Goal: Task Accomplishment & Management: Manage account settings

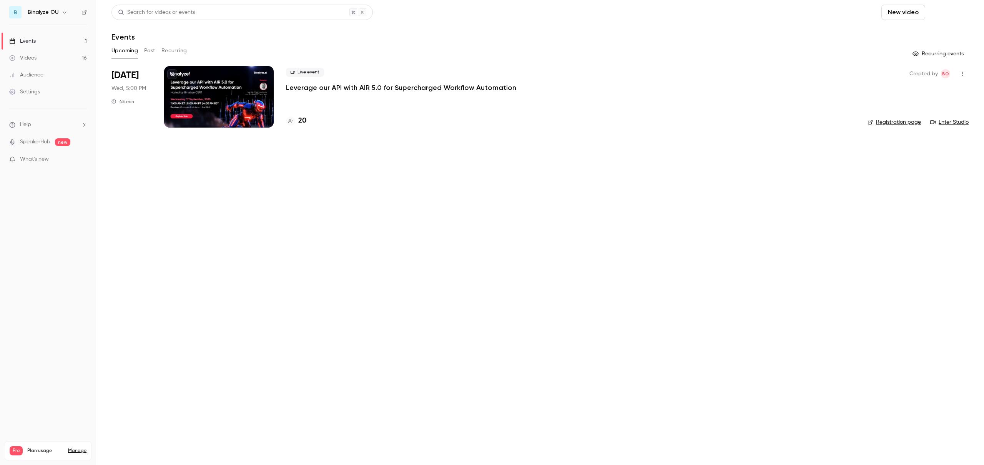
click at [950, 12] on button "Schedule" at bounding box center [948, 12] width 40 height 15
click at [934, 30] on div "One time event" at bounding box center [933, 34] width 58 height 8
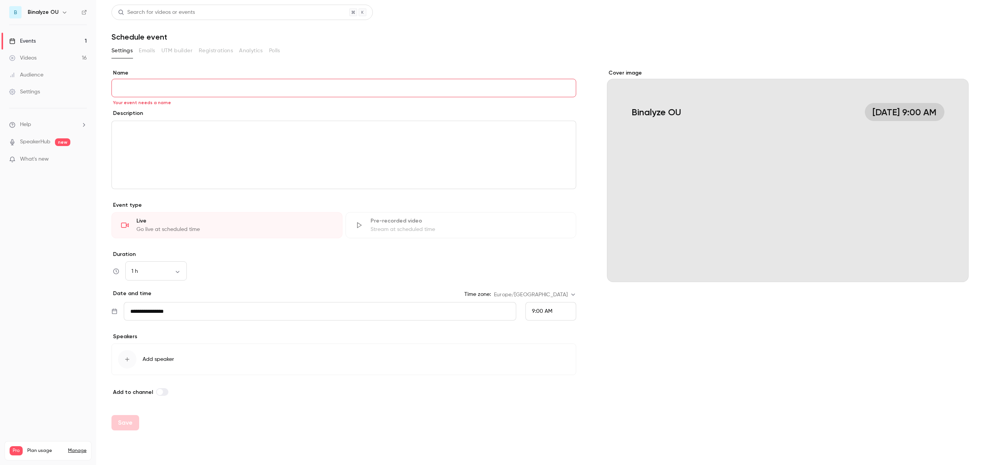
click at [178, 86] on input "Name" at bounding box center [343, 88] width 465 height 18
paste input "**********"
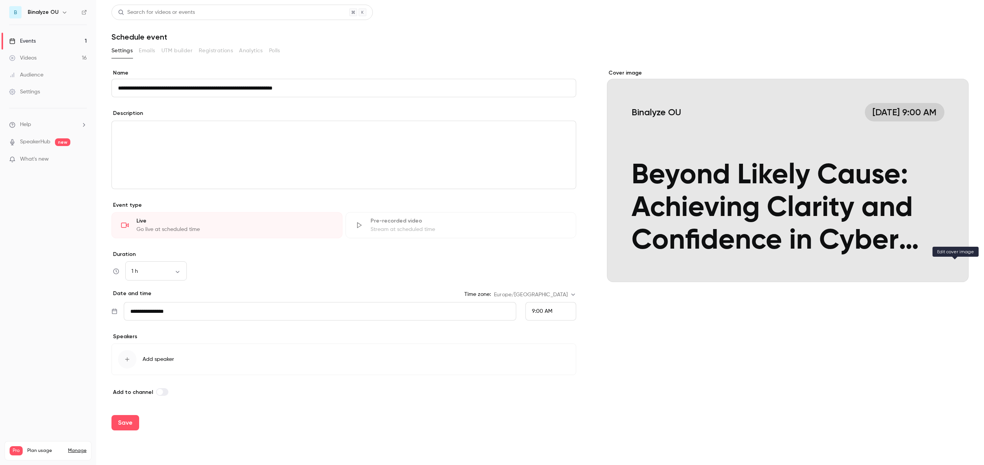
type input "**********"
click at [955, 270] on icon "Cover image" at bounding box center [955, 268] width 8 height 6
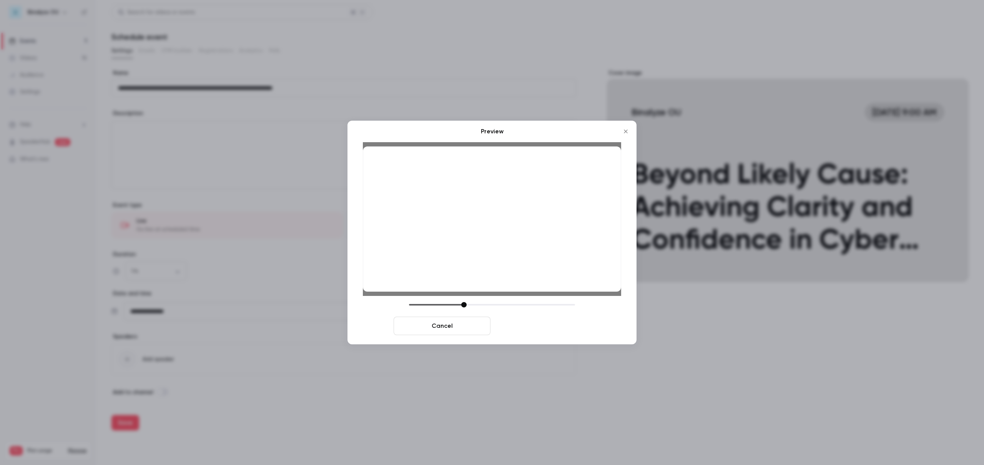
click at [539, 327] on button "Save cover" at bounding box center [542, 326] width 97 height 18
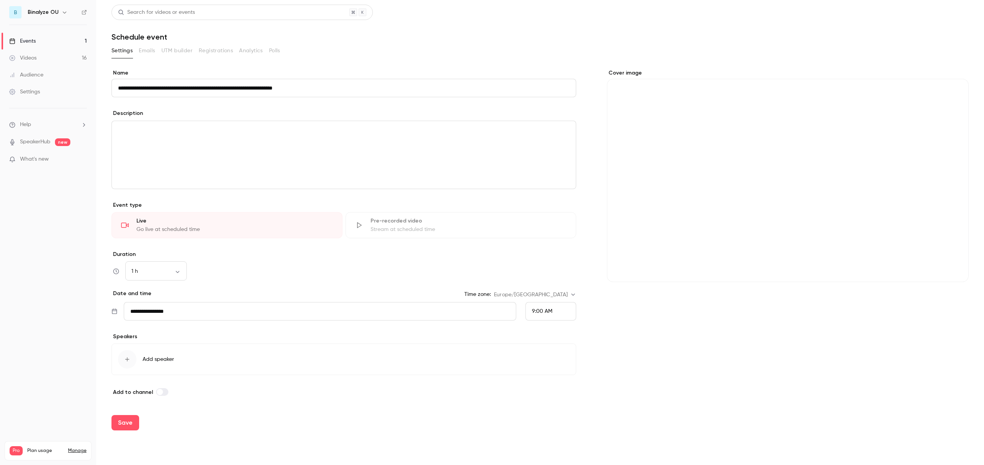
click at [134, 137] on div "editor" at bounding box center [344, 155] width 464 height 68
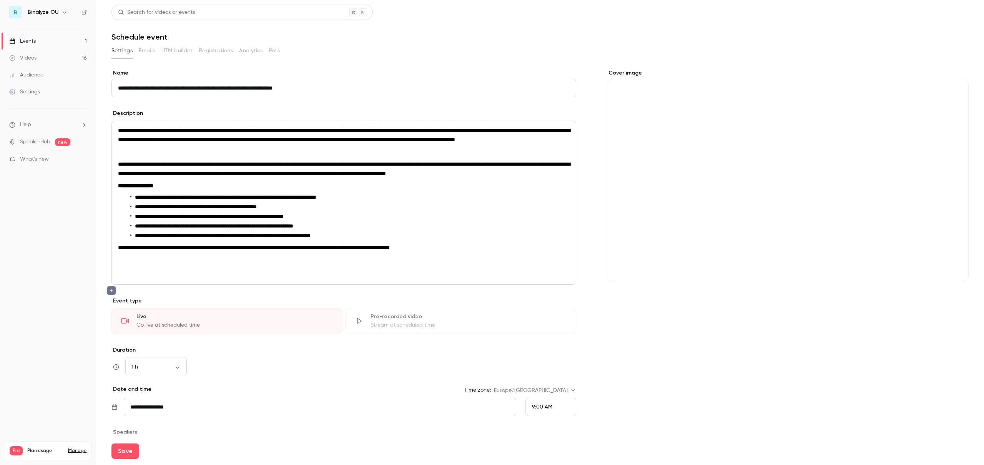
click at [128, 277] on p "editor" at bounding box center [344, 272] width 452 height 9
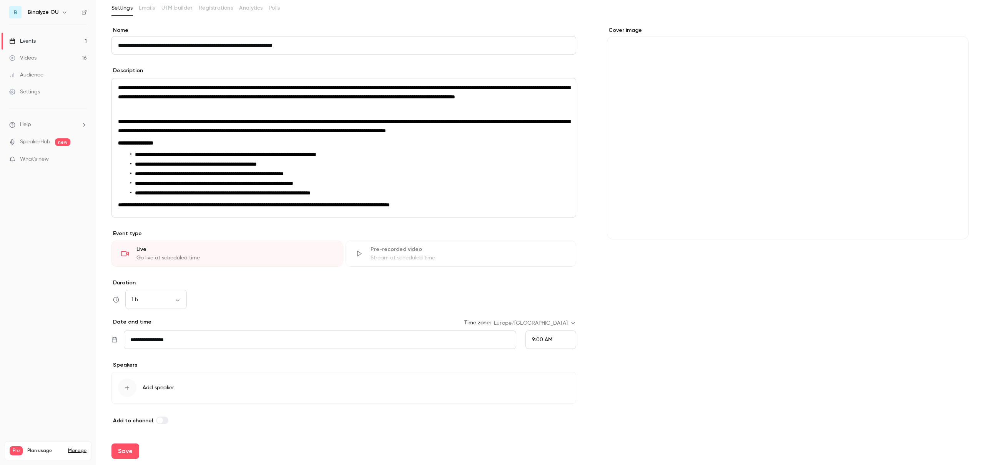
scroll to position [61, 0]
click at [184, 341] on input "**********" at bounding box center [320, 340] width 393 height 18
click at [180, 291] on div "25" at bounding box center [186, 291] width 12 height 12
type input "**********"
click at [327, 308] on div "1 h ** ​" at bounding box center [343, 300] width 465 height 18
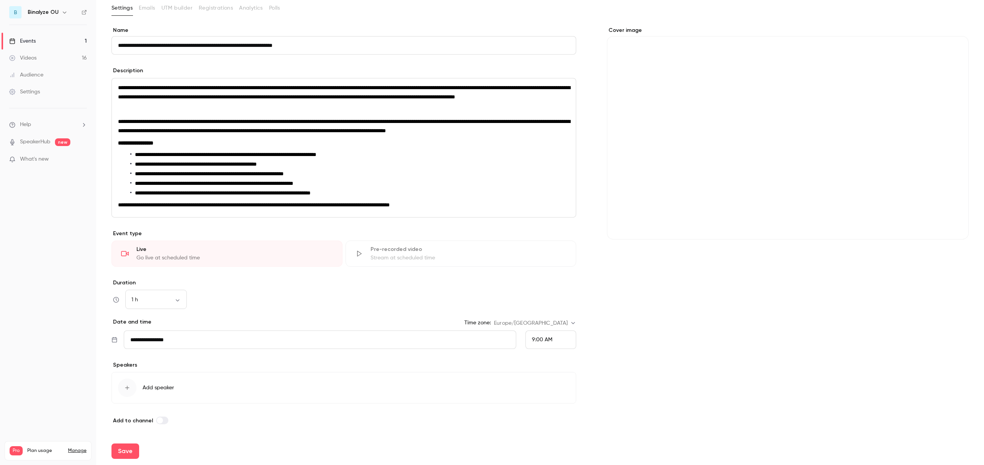
click at [547, 340] on span "9:00 AM" at bounding box center [542, 339] width 20 height 5
click at [545, 233] on span "5:00 PM" at bounding box center [539, 231] width 20 height 5
click at [652, 382] on div "Cover image" at bounding box center [788, 226] width 362 height 399
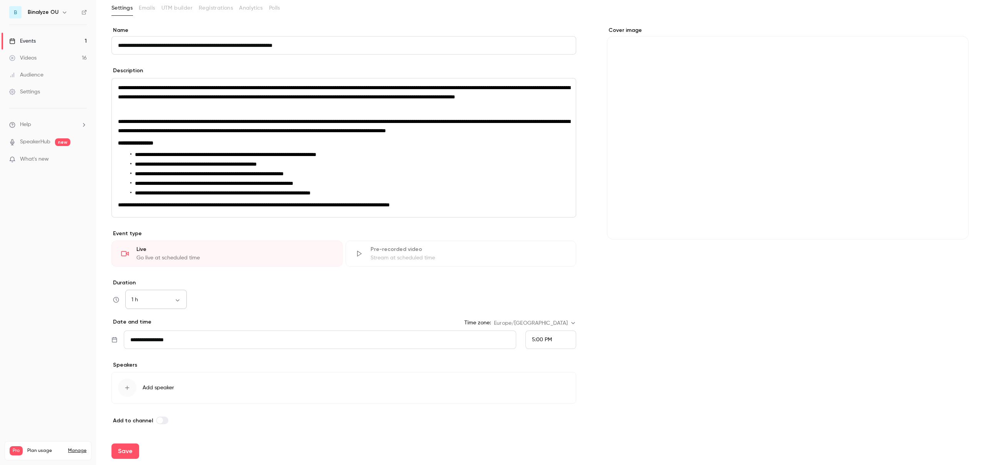
click at [165, 298] on body "**********" at bounding box center [492, 232] width 984 height 465
click at [144, 359] on li "45 min" at bounding box center [155, 361] width 61 height 20
type input "**"
click at [262, 299] on div "45 min ** ​" at bounding box center [343, 300] width 465 height 18
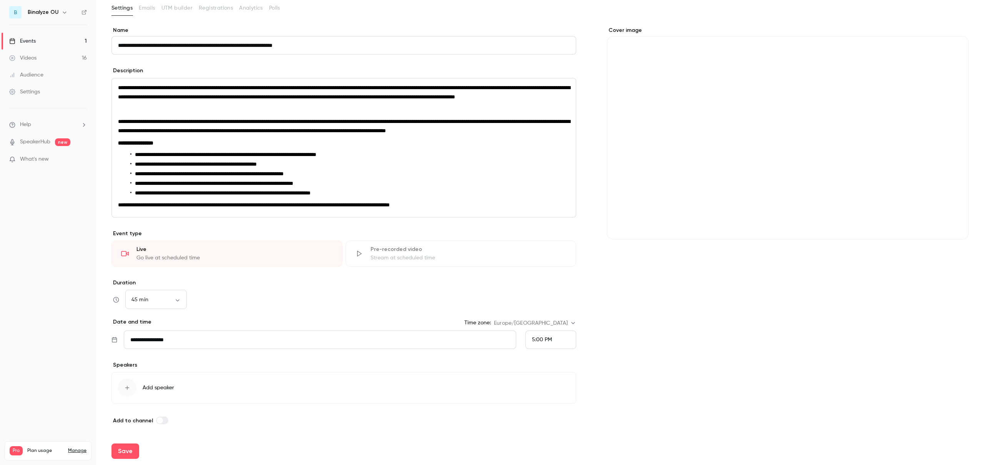
click at [130, 387] on div "button" at bounding box center [127, 388] width 18 height 18
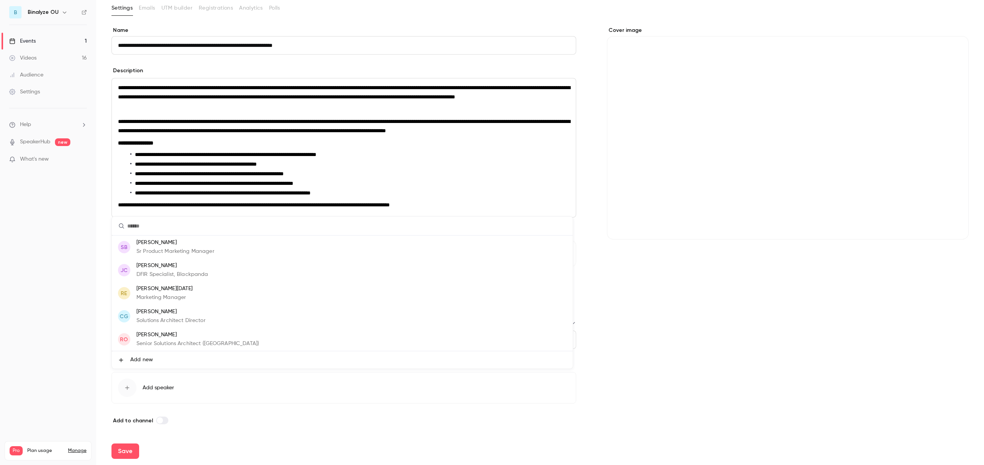
click at [201, 336] on p "[PERSON_NAME]" at bounding box center [197, 335] width 123 height 8
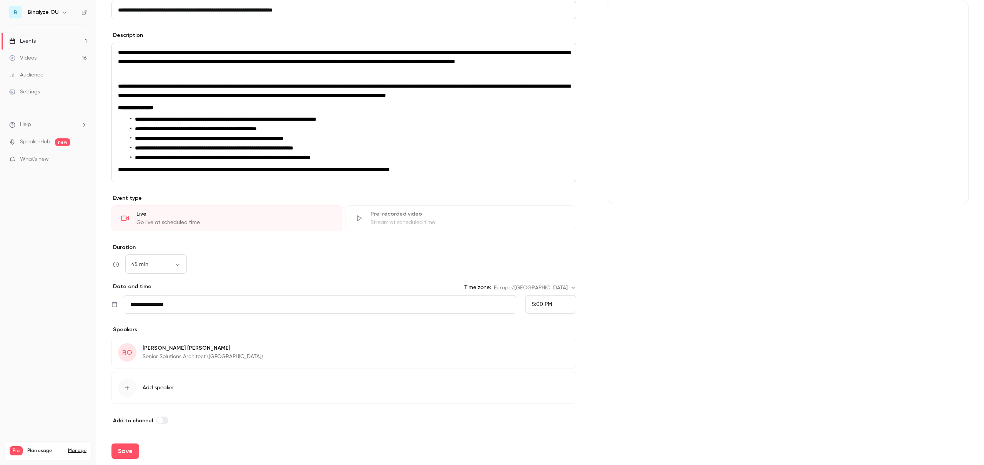
scroll to position [96, 0]
click at [128, 387] on icon "button" at bounding box center [127, 388] width 6 height 6
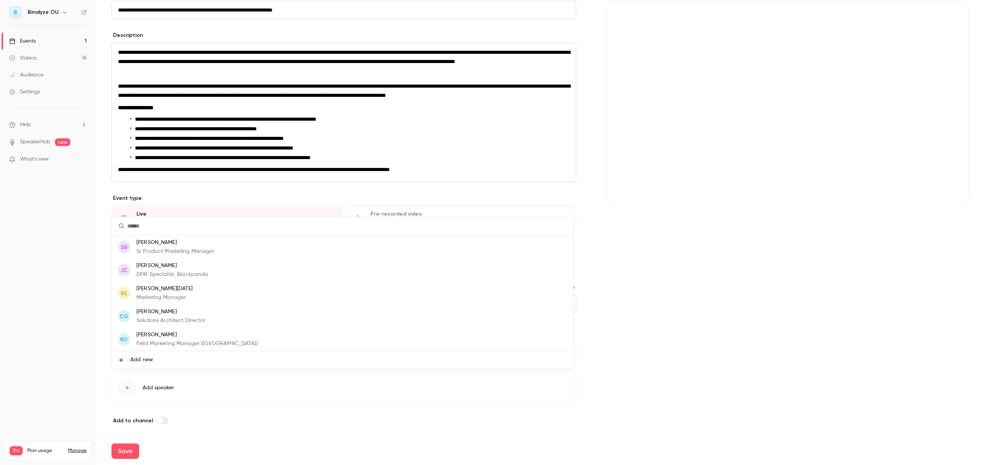
click at [141, 359] on span "Add new" at bounding box center [141, 360] width 23 height 8
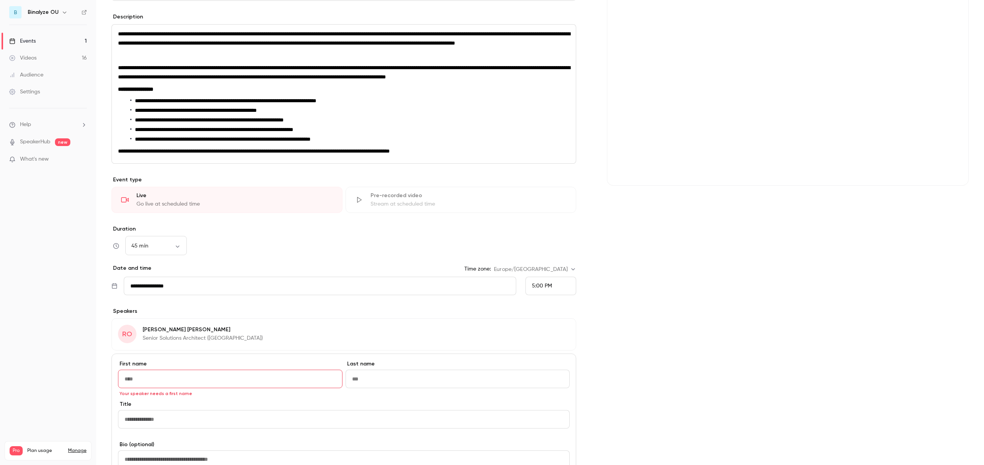
click at [162, 388] on input "First name" at bounding box center [230, 379] width 224 height 18
paste input "**********"
drag, startPoint x: 174, startPoint y: 398, endPoint x: 143, endPoint y: 394, distance: 31.4
click at [143, 388] on input "**********" at bounding box center [230, 379] width 224 height 18
type input "********"
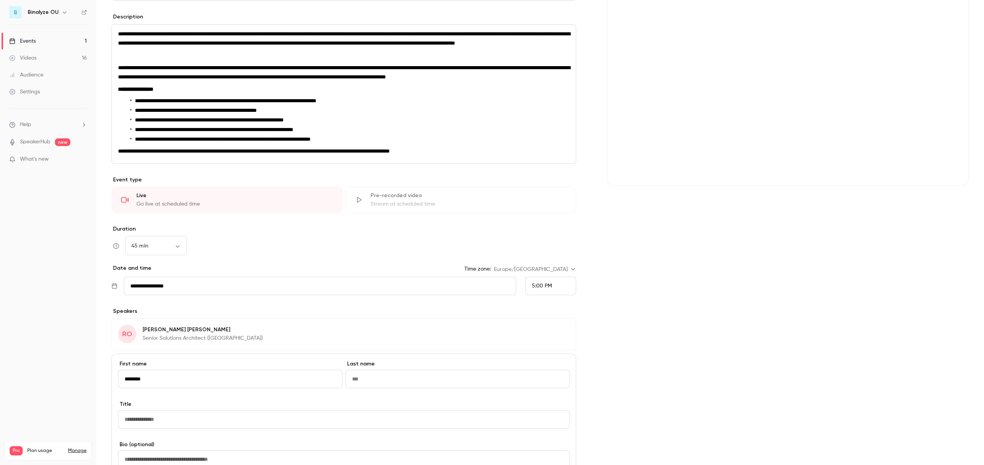
click at [382, 388] on input "Last name" at bounding box center [458, 379] width 224 height 18
paste input "*****"
type input "*****"
click at [197, 429] on input "Title" at bounding box center [344, 419] width 452 height 18
paste input "**********"
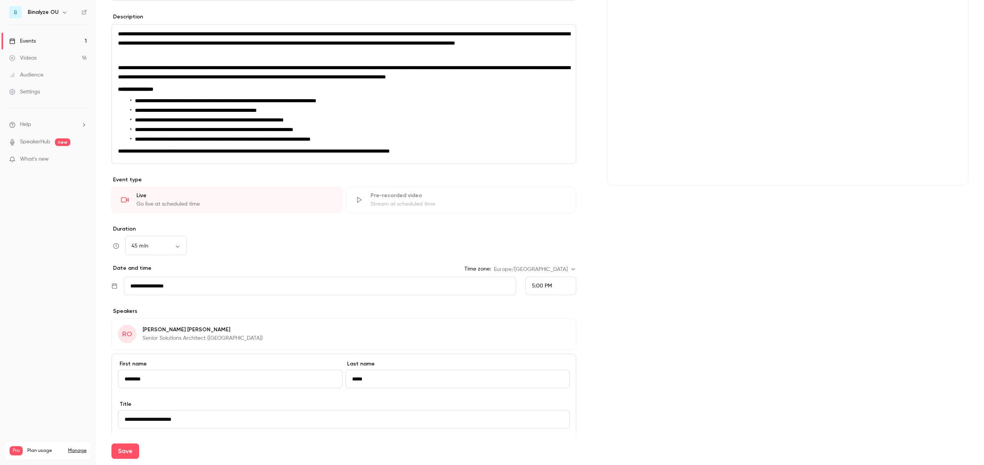
scroll to position [249, 0]
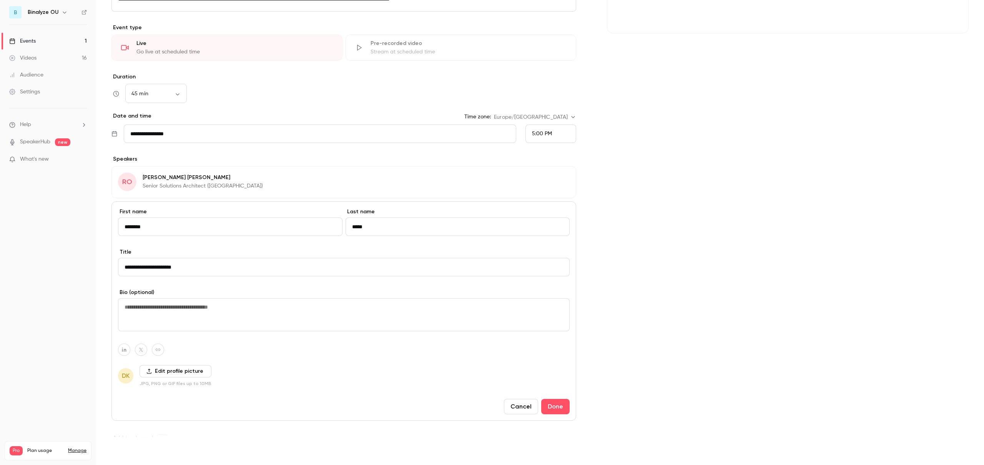
type input "**********"
click at [128, 454] on button "Save" at bounding box center [125, 451] width 28 height 15
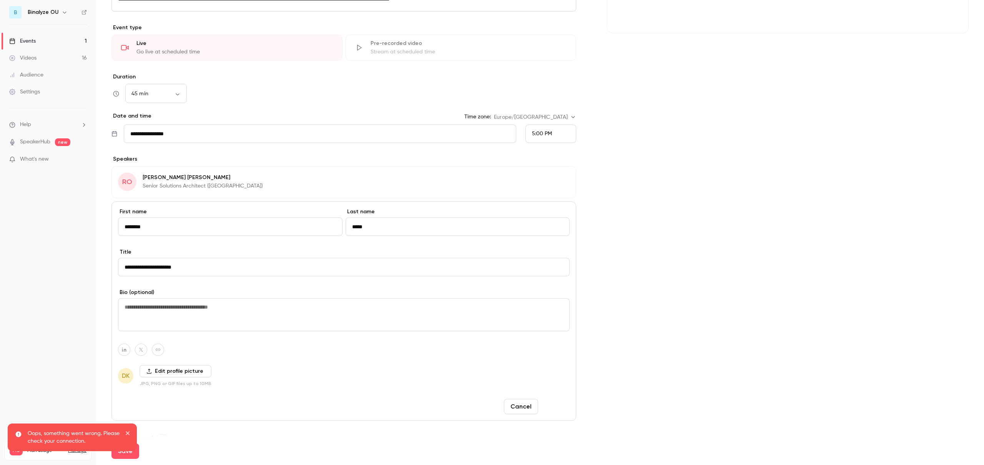
click at [546, 414] on button "Done" at bounding box center [555, 406] width 28 height 15
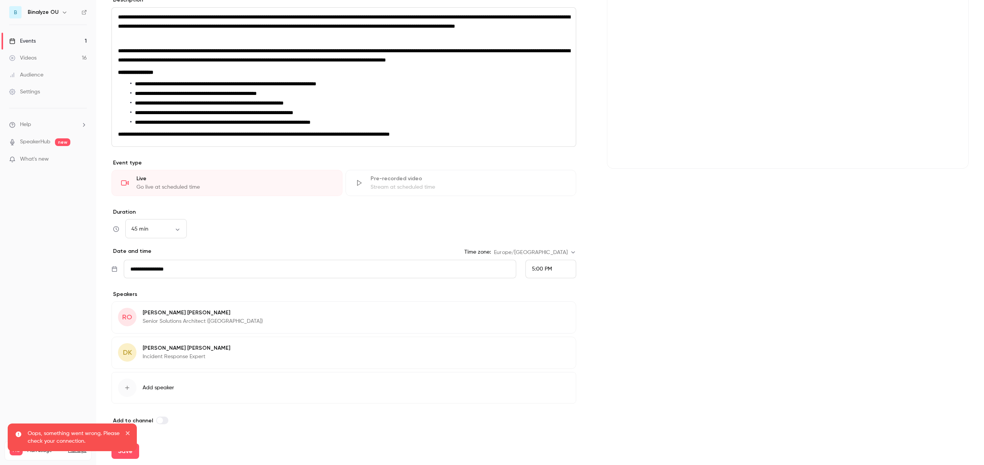
click at [127, 452] on div "Oops, something went wrong. Please check your connection." at bounding box center [72, 440] width 132 height 37
click at [128, 432] on icon "close" at bounding box center [128, 433] width 4 height 4
click at [126, 456] on div "Oops, something went wrong. Please check your connection." at bounding box center [72, 457] width 132 height 3
click at [127, 454] on button "Save" at bounding box center [125, 451] width 28 height 15
type input "**"
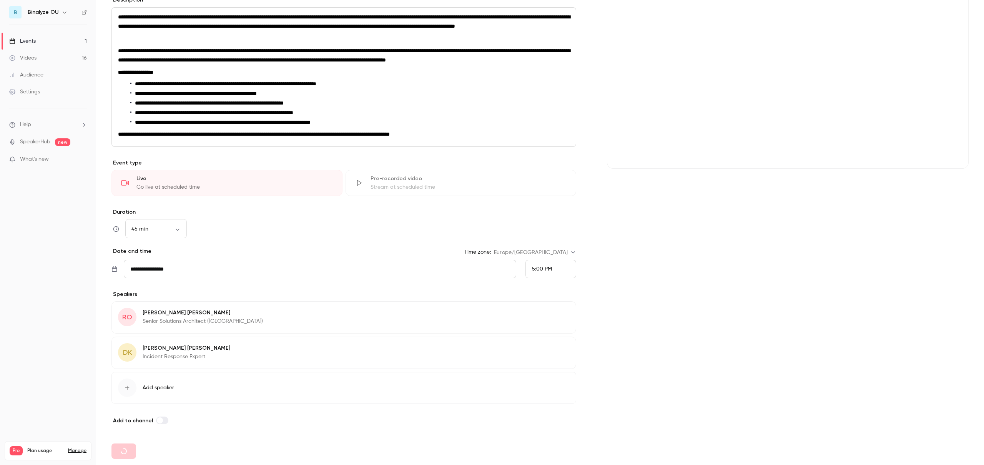
type input "**********"
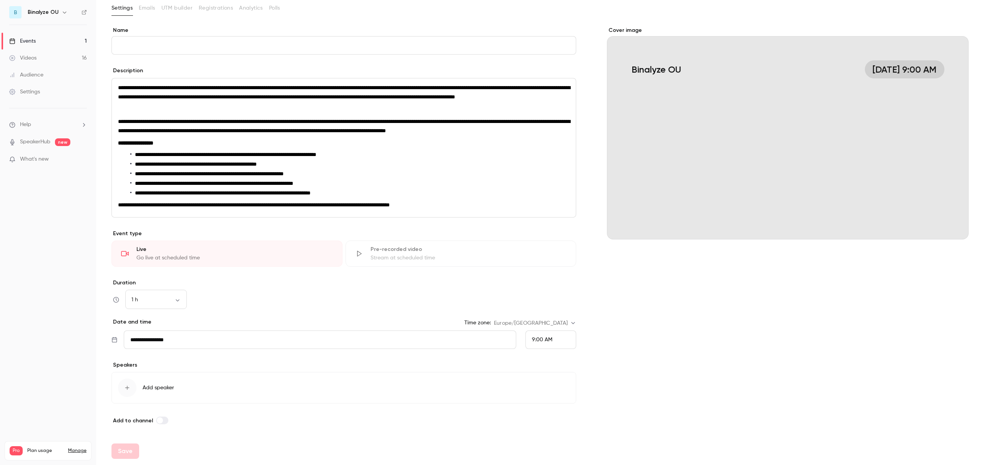
scroll to position [61, 0]
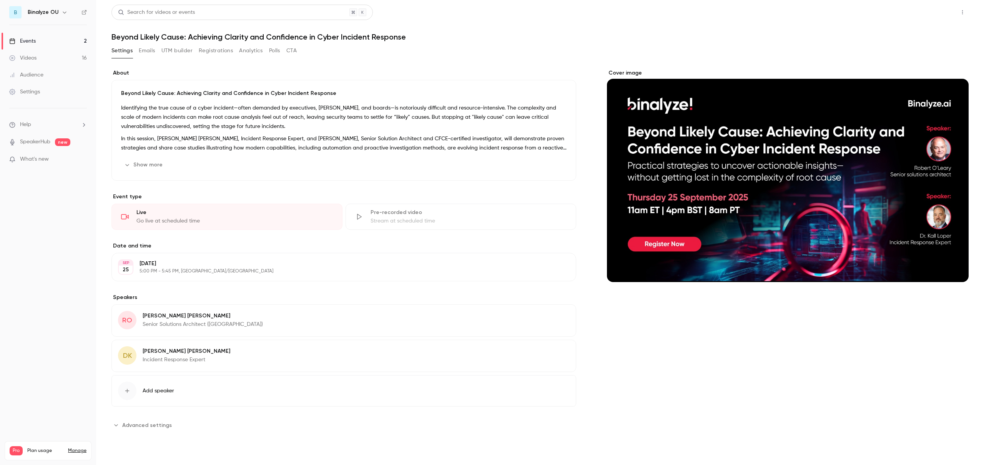
click at [937, 13] on button "Share" at bounding box center [935, 12] width 30 height 15
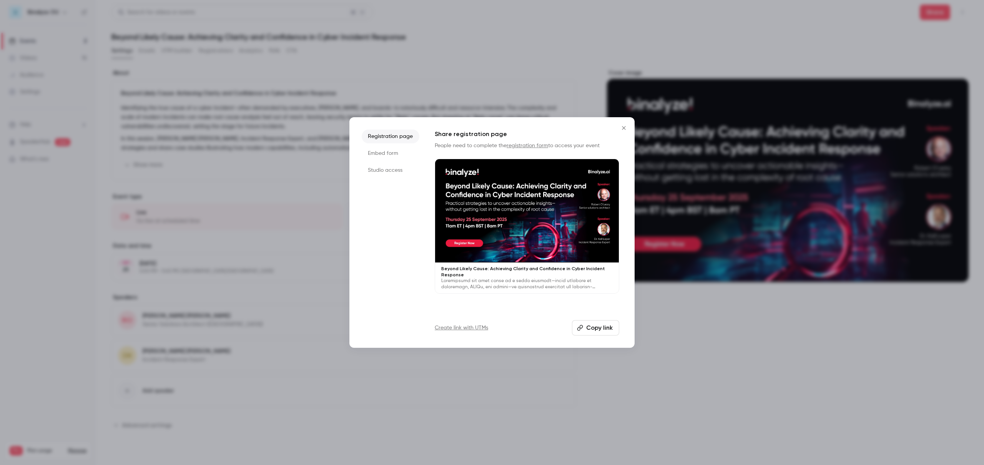
click at [385, 168] on li "Studio access" at bounding box center [391, 170] width 58 height 14
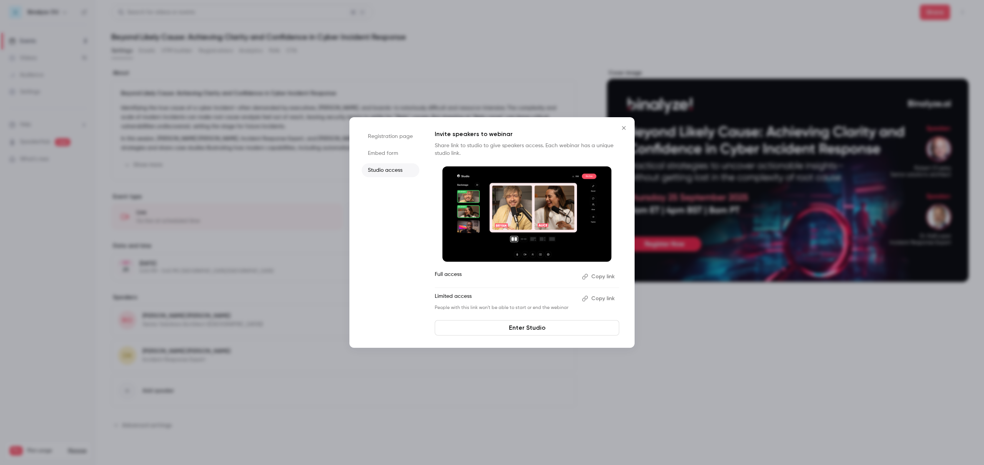
click at [605, 275] on button "Copy link" at bounding box center [599, 277] width 40 height 12
click at [397, 138] on li "Registration page" at bounding box center [391, 137] width 58 height 14
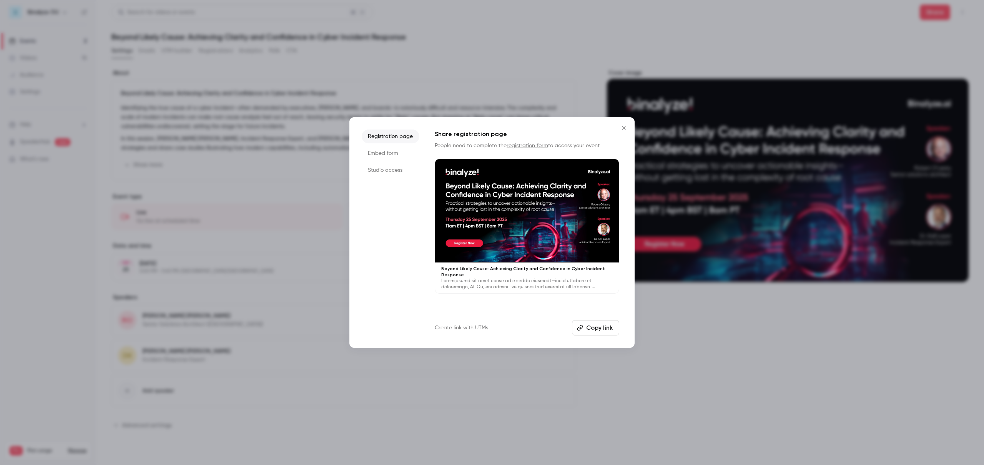
click at [598, 329] on button "Copy link" at bounding box center [595, 327] width 47 height 15
click at [625, 128] on icon "Close" at bounding box center [623, 128] width 9 height 6
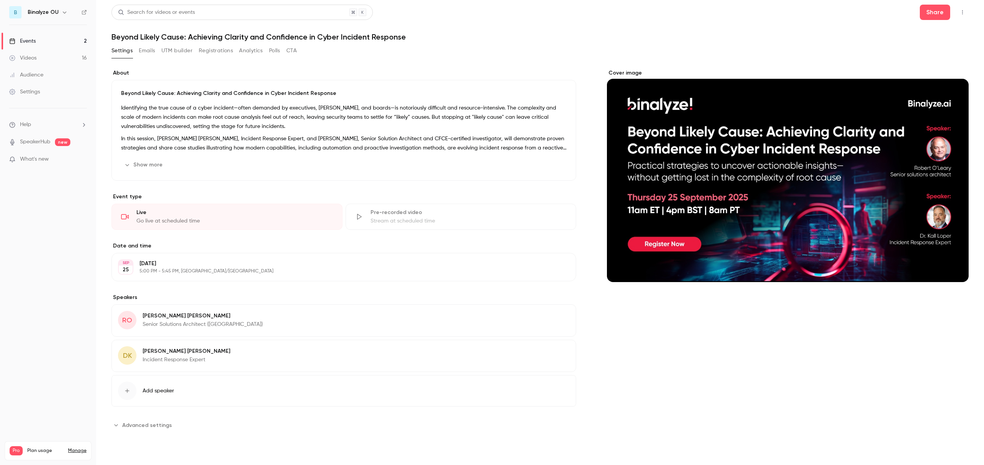
click at [555, 316] on button "Edit" at bounding box center [556, 317] width 28 height 12
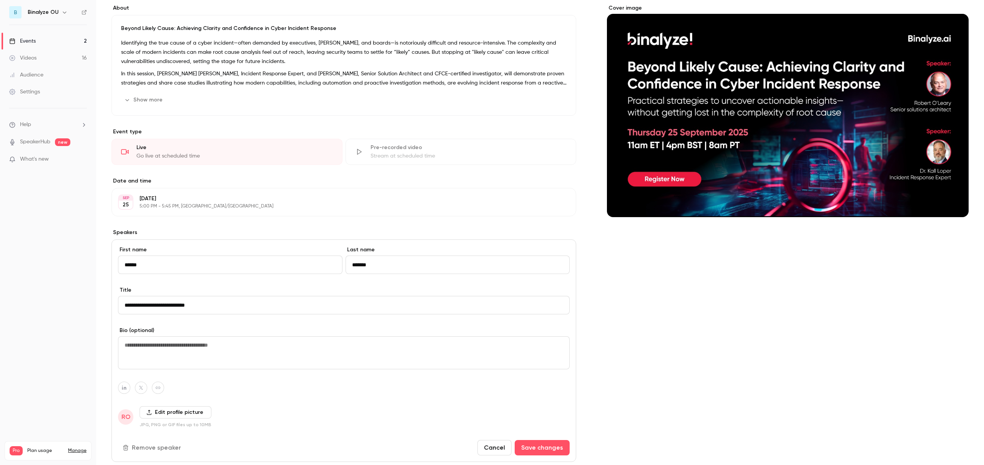
scroll to position [151, 0]
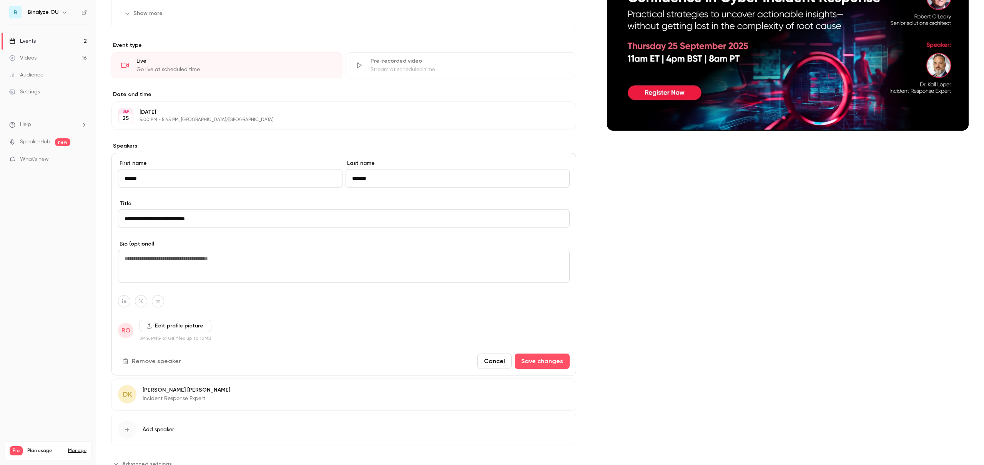
click at [553, 395] on button "Edit" at bounding box center [556, 391] width 28 height 12
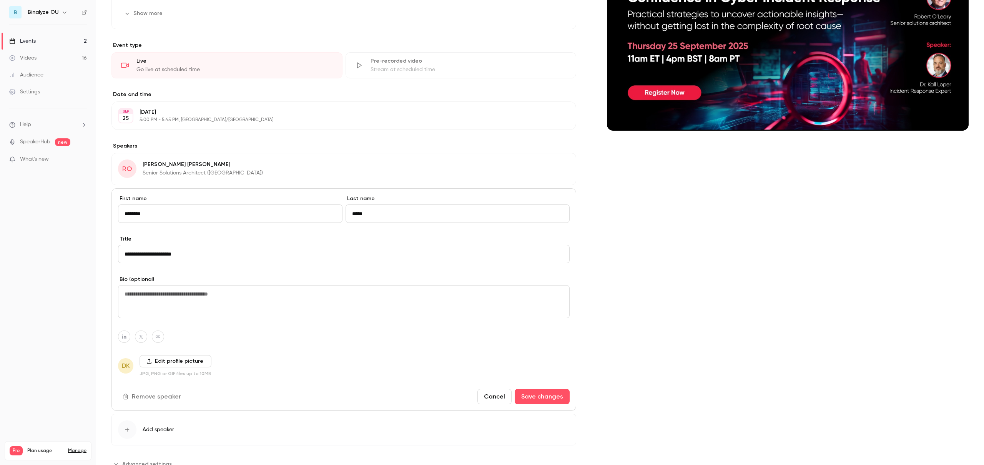
click at [174, 361] on label "Edit profile picture" at bounding box center [176, 361] width 72 height 12
click at [0, 0] on input "Edit profile picture" at bounding box center [0, 0] width 0 height 0
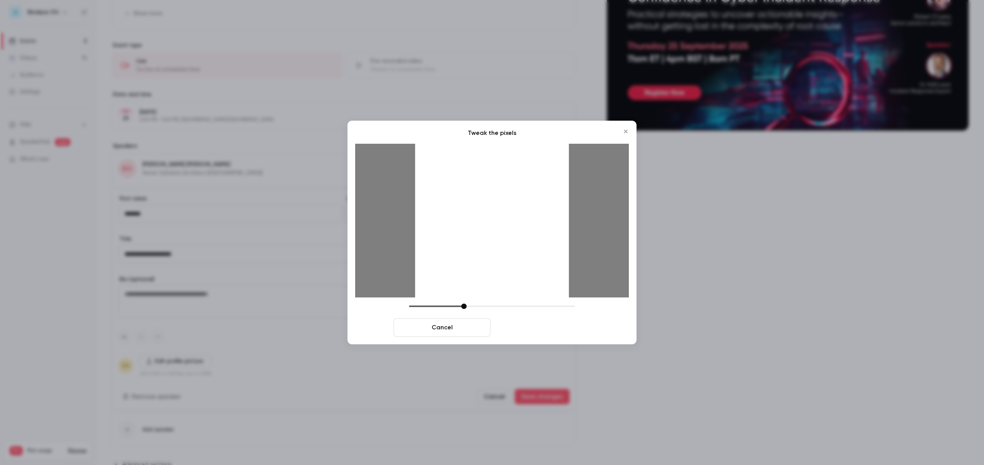
click at [534, 326] on button "Crop and save" at bounding box center [542, 327] width 97 height 18
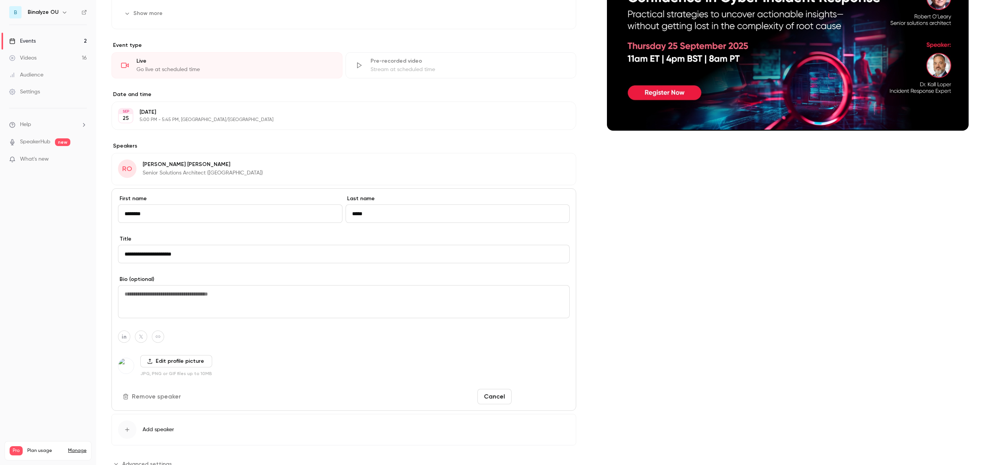
click at [528, 396] on button "Save changes" at bounding box center [542, 396] width 55 height 15
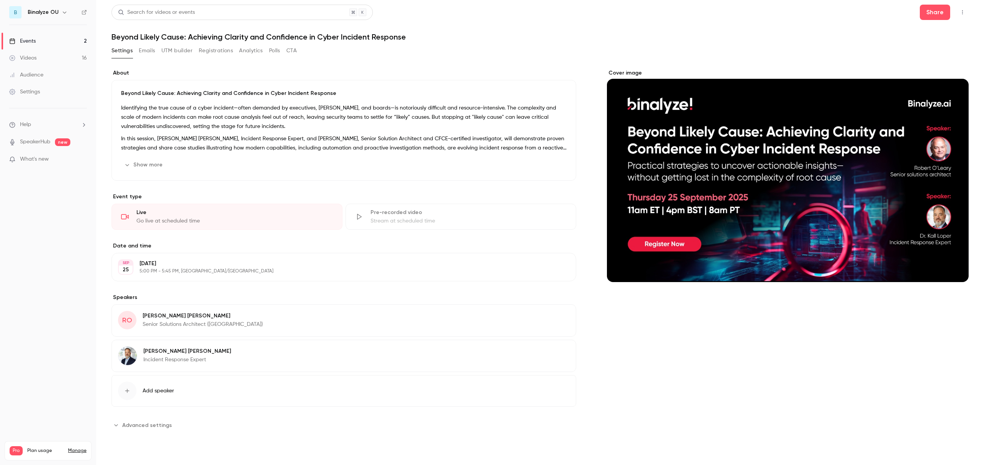
scroll to position [0, 0]
click at [559, 312] on button "Edit" at bounding box center [556, 317] width 28 height 12
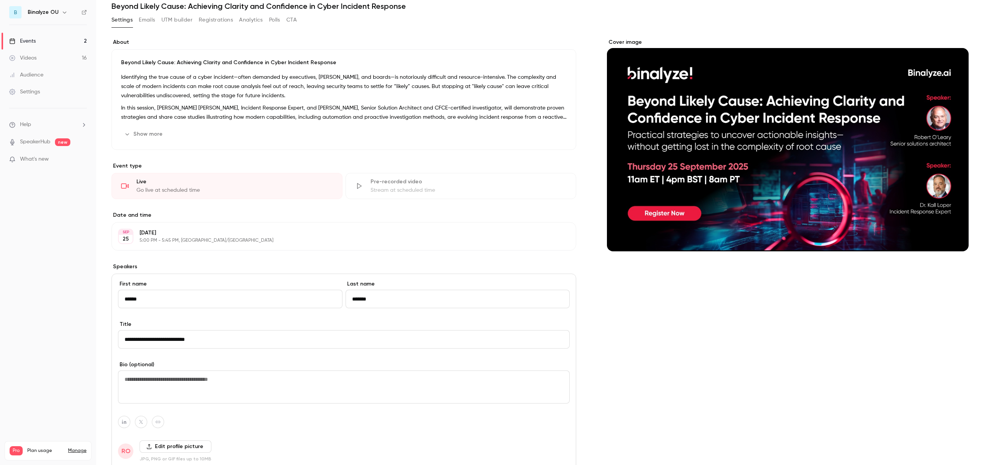
scroll to position [150, 0]
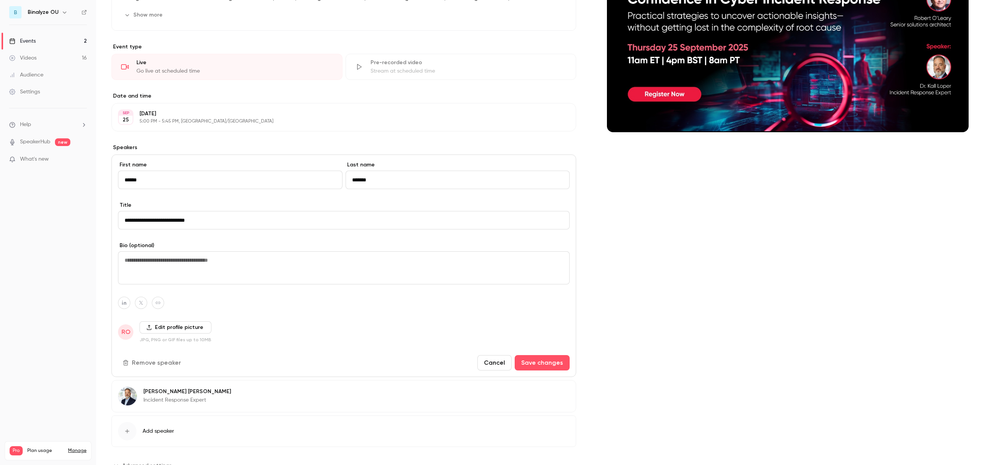
click at [172, 329] on label "Edit profile picture" at bounding box center [176, 327] width 72 height 12
click at [0, 0] on input "Edit profile picture" at bounding box center [0, 0] width 0 height 0
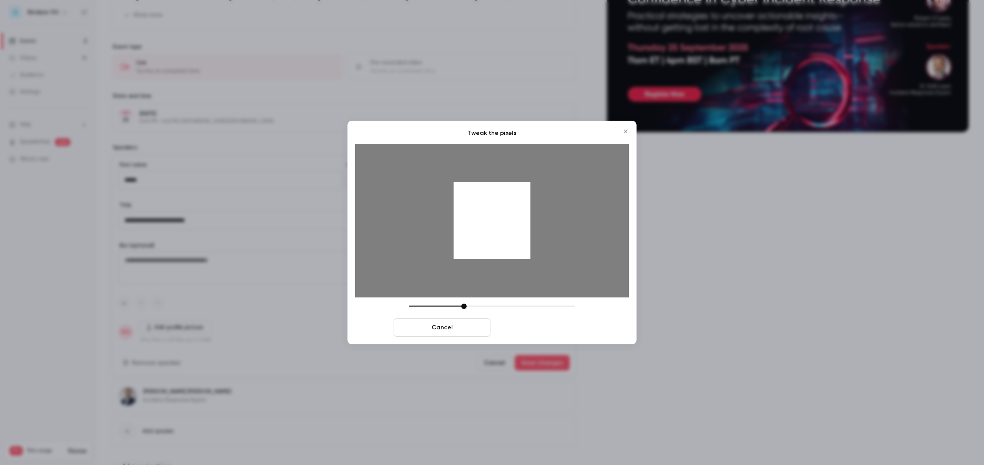
click at [552, 325] on button "Crop and save" at bounding box center [542, 327] width 97 height 18
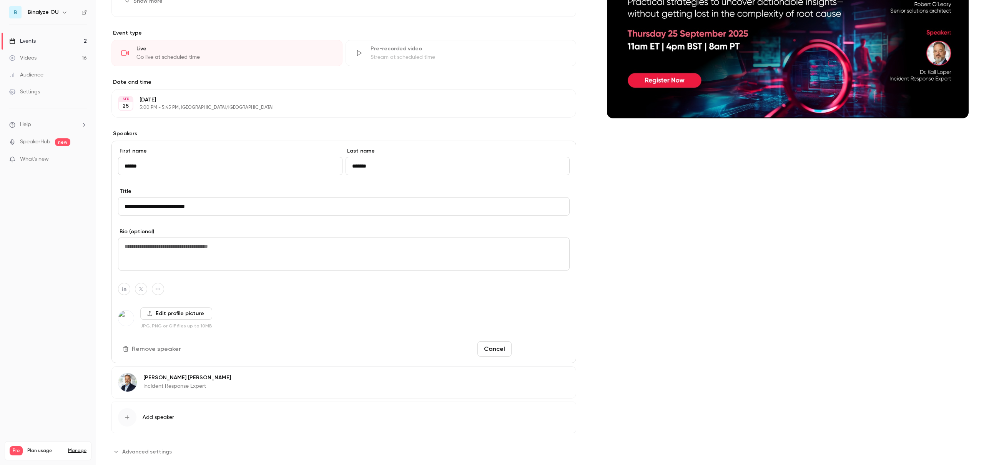
scroll to position [179, 0]
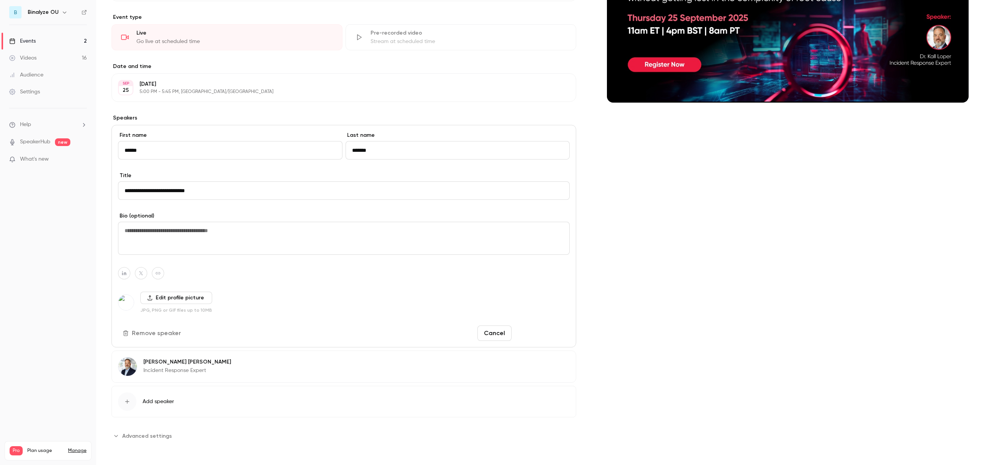
click at [550, 333] on button "Save changes" at bounding box center [542, 333] width 55 height 15
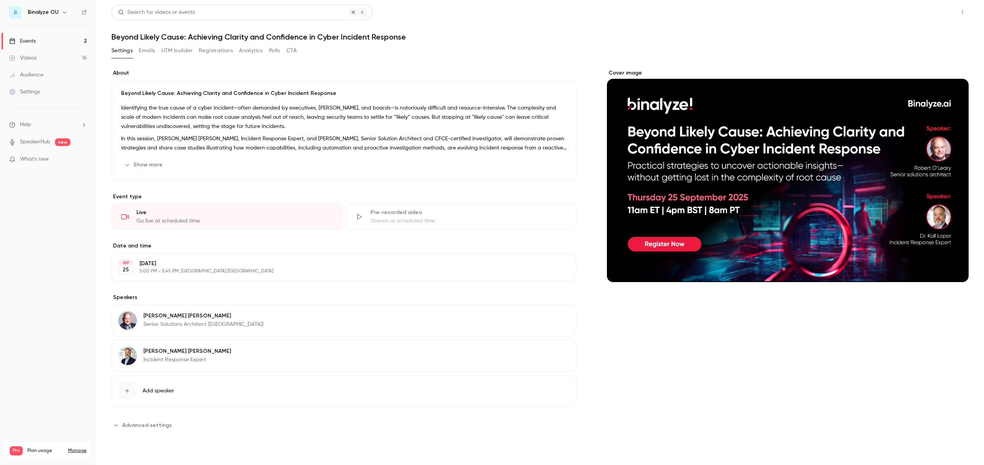
click at [925, 13] on button "Share" at bounding box center [935, 12] width 30 height 15
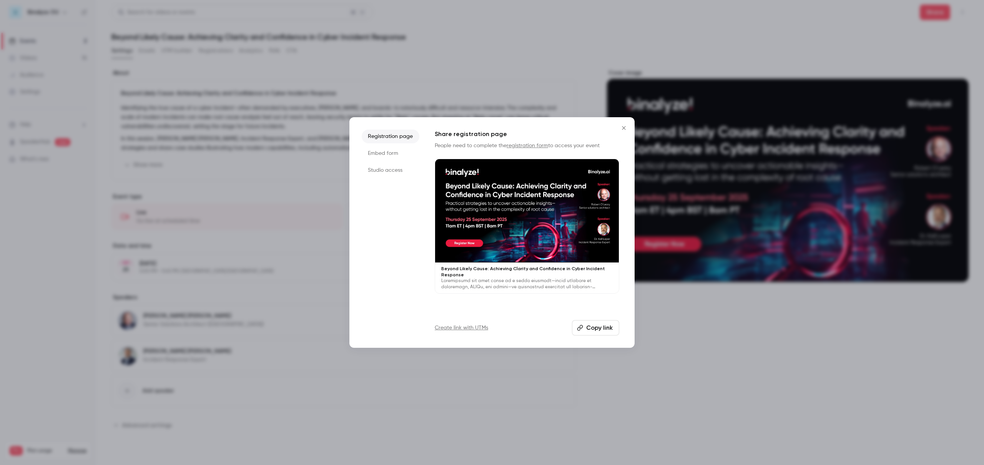
drag, startPoint x: 598, startPoint y: 327, endPoint x: 432, endPoint y: 173, distance: 227.1
click at [597, 326] on button "Copy link" at bounding box center [595, 327] width 47 height 15
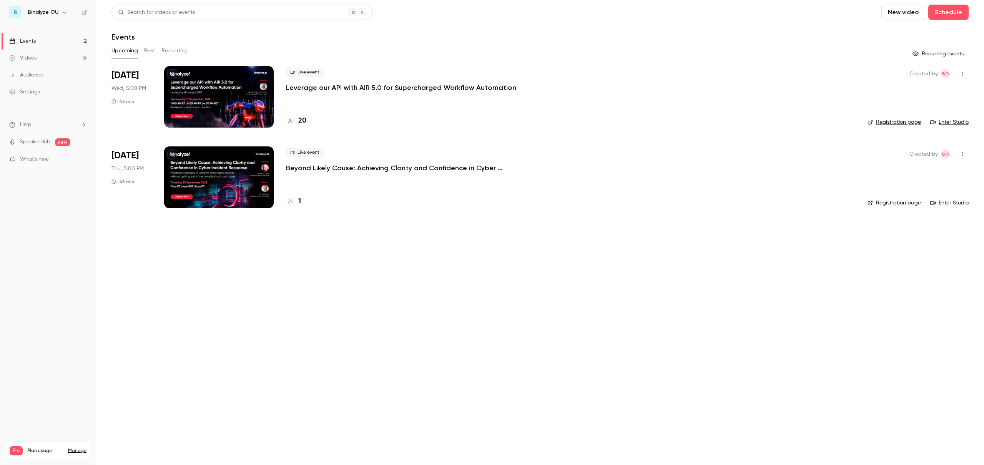
click at [227, 176] on div at bounding box center [219, 176] width 110 height 61
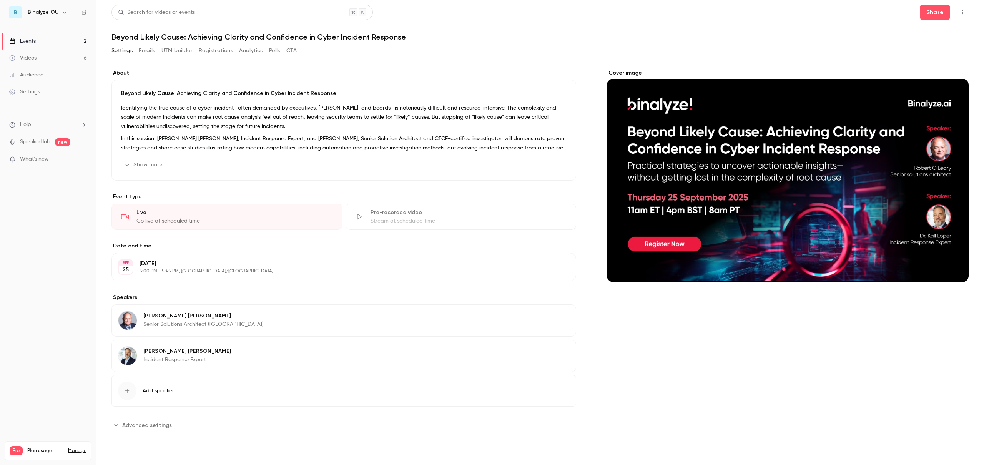
click at [204, 49] on button "Registrations" at bounding box center [216, 51] width 34 height 12
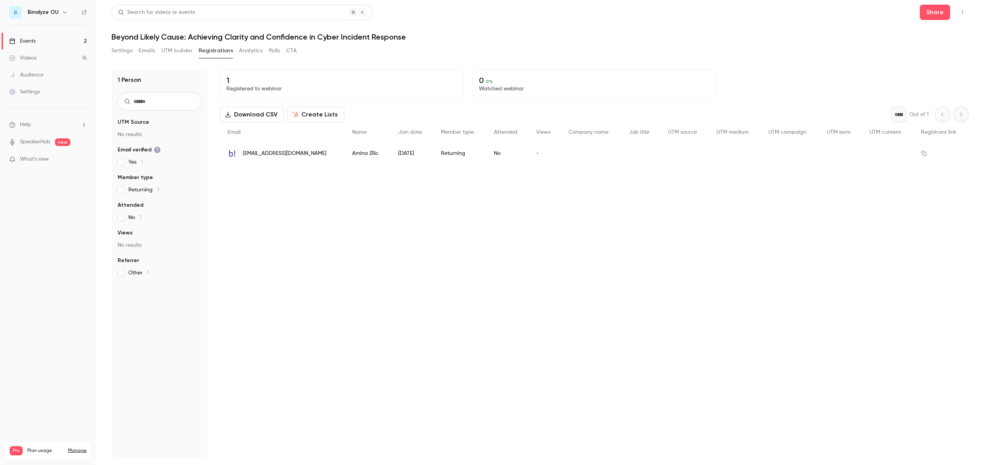
click at [179, 52] on button "UTM builder" at bounding box center [176, 51] width 31 height 12
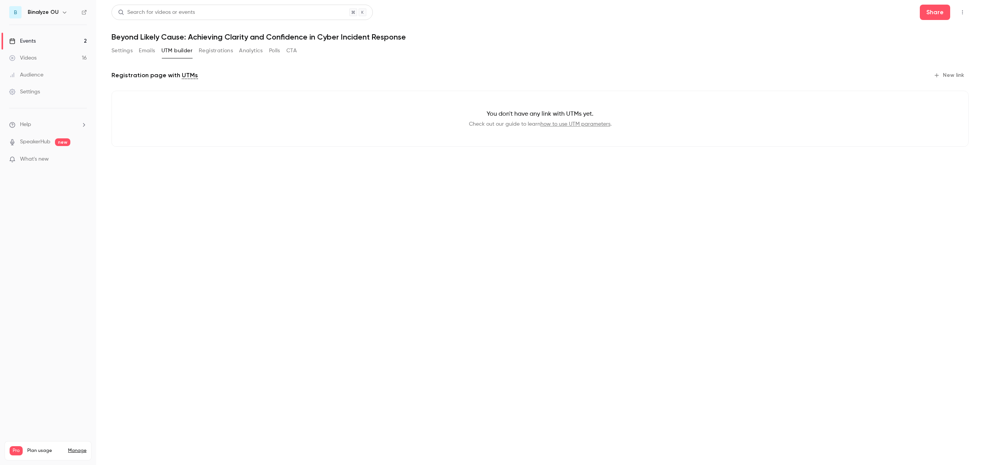
click at [147, 53] on button "Emails" at bounding box center [147, 51] width 16 height 12
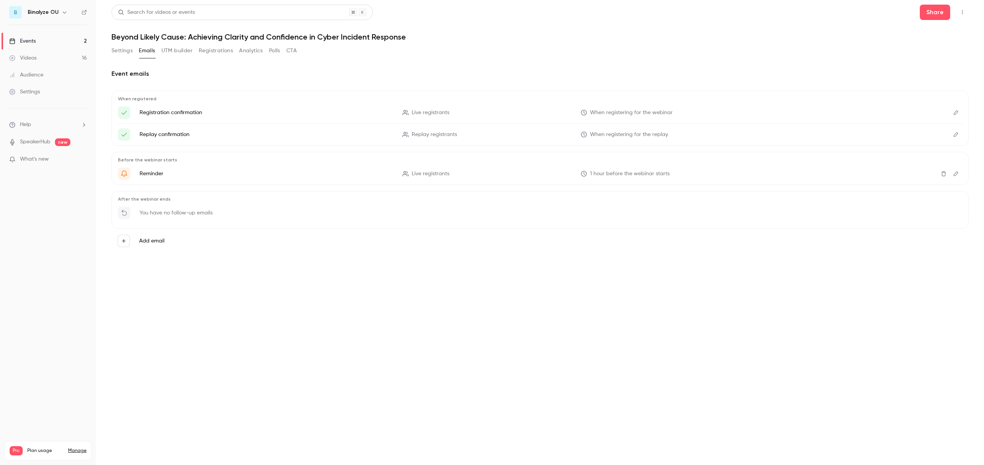
click at [296, 49] on button "CTA" at bounding box center [291, 51] width 10 height 12
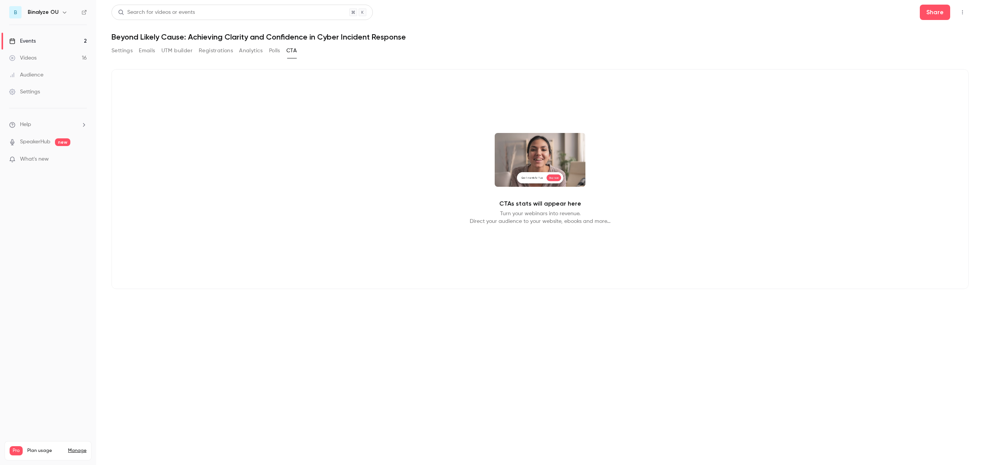
click at [278, 50] on button "Polls" at bounding box center [274, 51] width 11 height 12
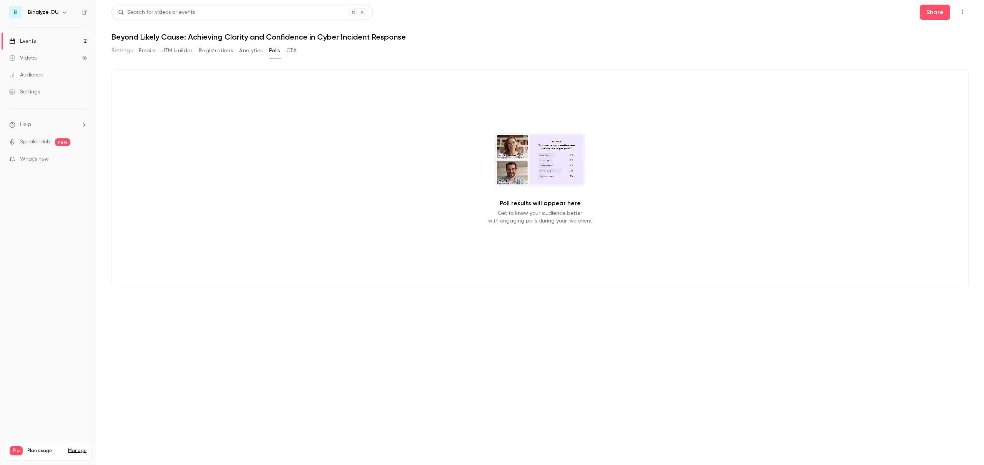
click at [254, 51] on button "Analytics" at bounding box center [251, 51] width 24 height 12
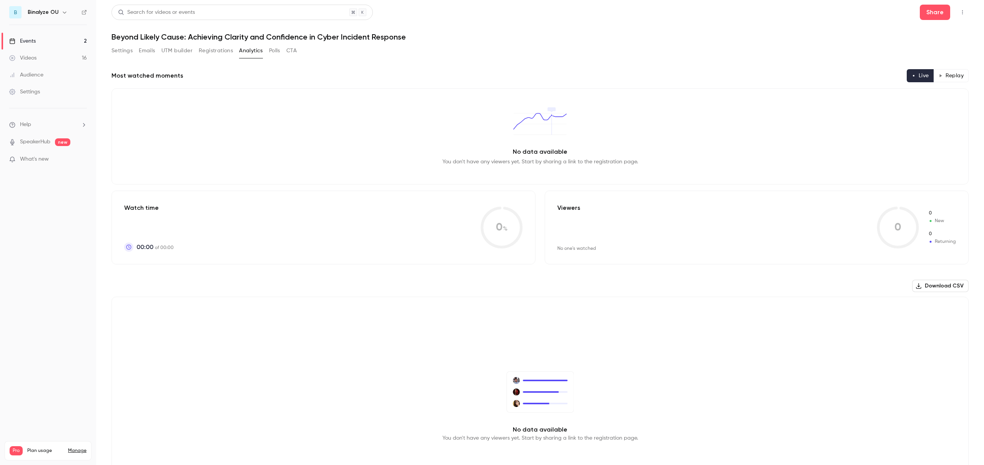
click at [223, 50] on button "Registrations" at bounding box center [216, 51] width 34 height 12
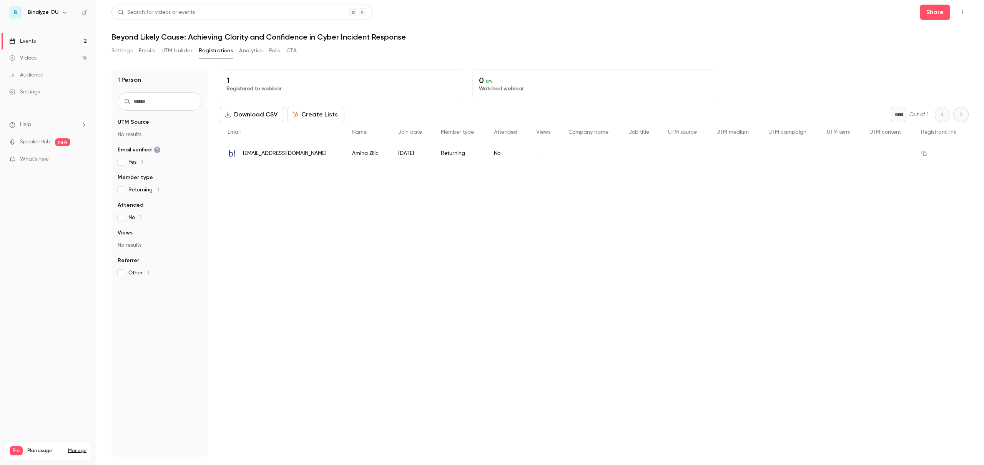
click at [40, 91] on link "Settings" at bounding box center [48, 91] width 96 height 17
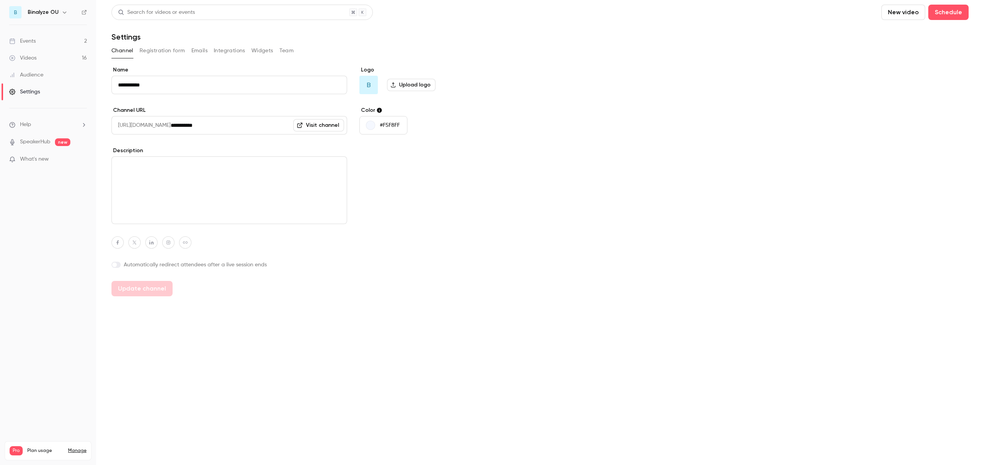
click at [171, 50] on button "Registration form" at bounding box center [163, 51] width 46 height 12
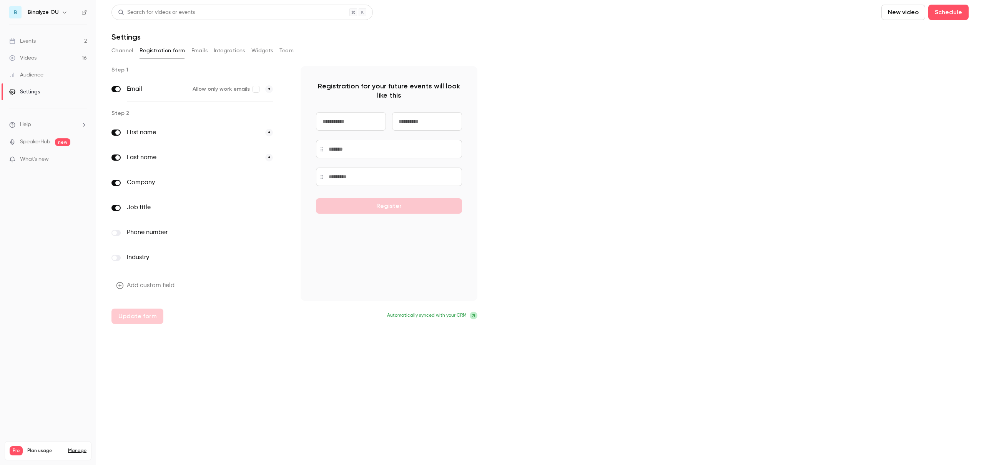
click at [357, 121] on input at bounding box center [351, 121] width 70 height 18
click at [434, 121] on input at bounding box center [427, 121] width 70 height 18
click at [584, 173] on div "Step 1 Email Allow only work emails * Step 2 First name * Last name * Company o…" at bounding box center [539, 195] width 857 height 258
click at [283, 208] on icon "button" at bounding box center [284, 208] width 4 height 4
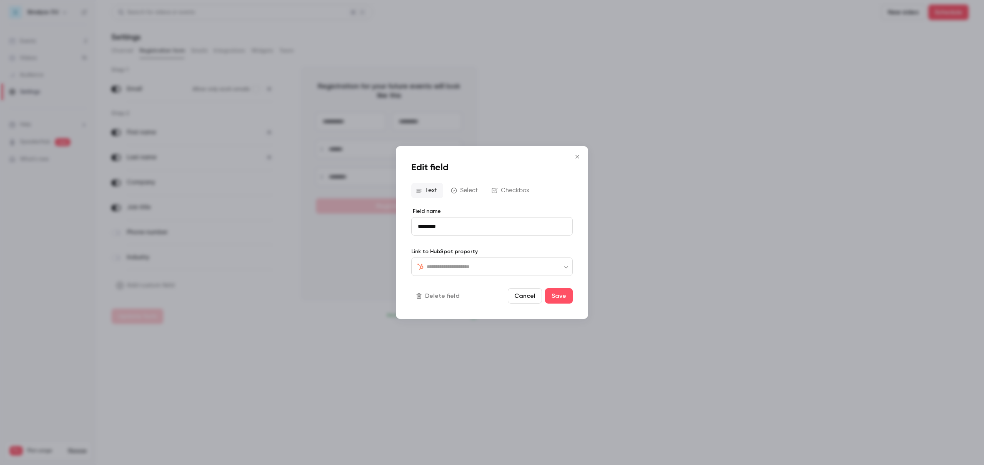
type input "*********"
click at [578, 155] on icon "Close" at bounding box center [577, 157] width 9 height 6
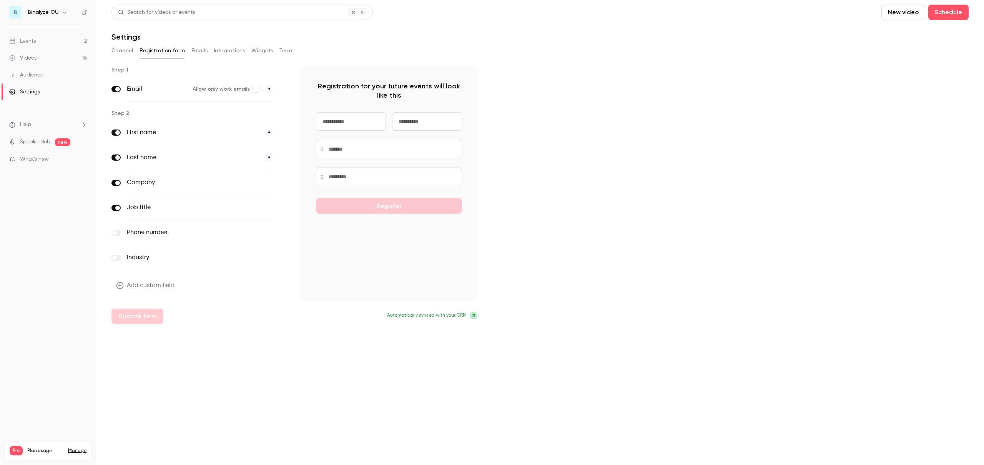
click at [259, 183] on button "optional" at bounding box center [260, 183] width 26 height 8
click at [267, 208] on button "optional" at bounding box center [260, 208] width 26 height 8
click at [271, 206] on button "*" at bounding box center [269, 208] width 8 height 8
click at [271, 206] on button "optional" at bounding box center [260, 208] width 26 height 8
click at [283, 183] on icon "button" at bounding box center [283, 183] width 5 height 5
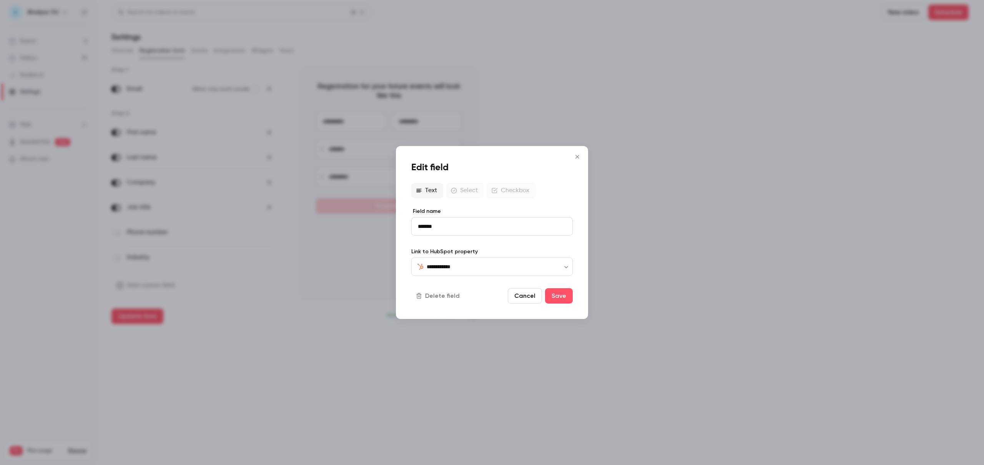
click at [580, 158] on icon "Close" at bounding box center [577, 157] width 9 height 6
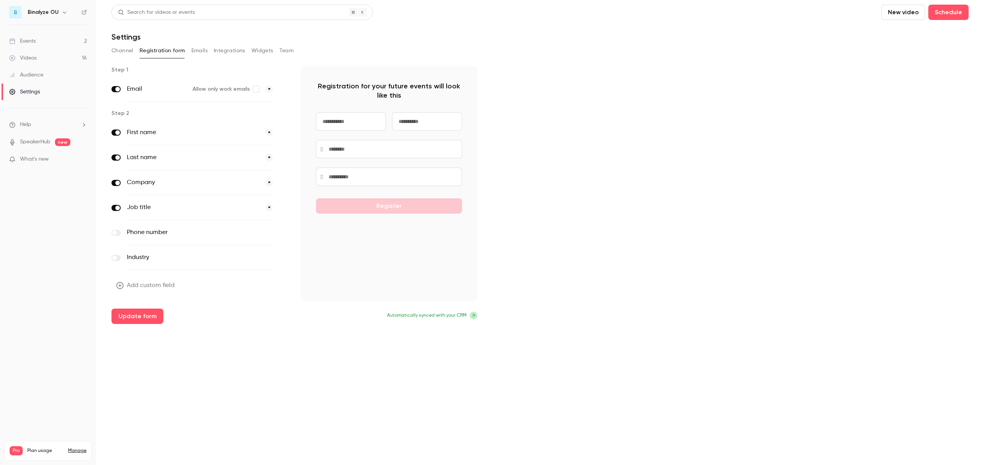
click at [134, 319] on button "Update form" at bounding box center [137, 316] width 52 height 15
